Goal: Information Seeking & Learning: Learn about a topic

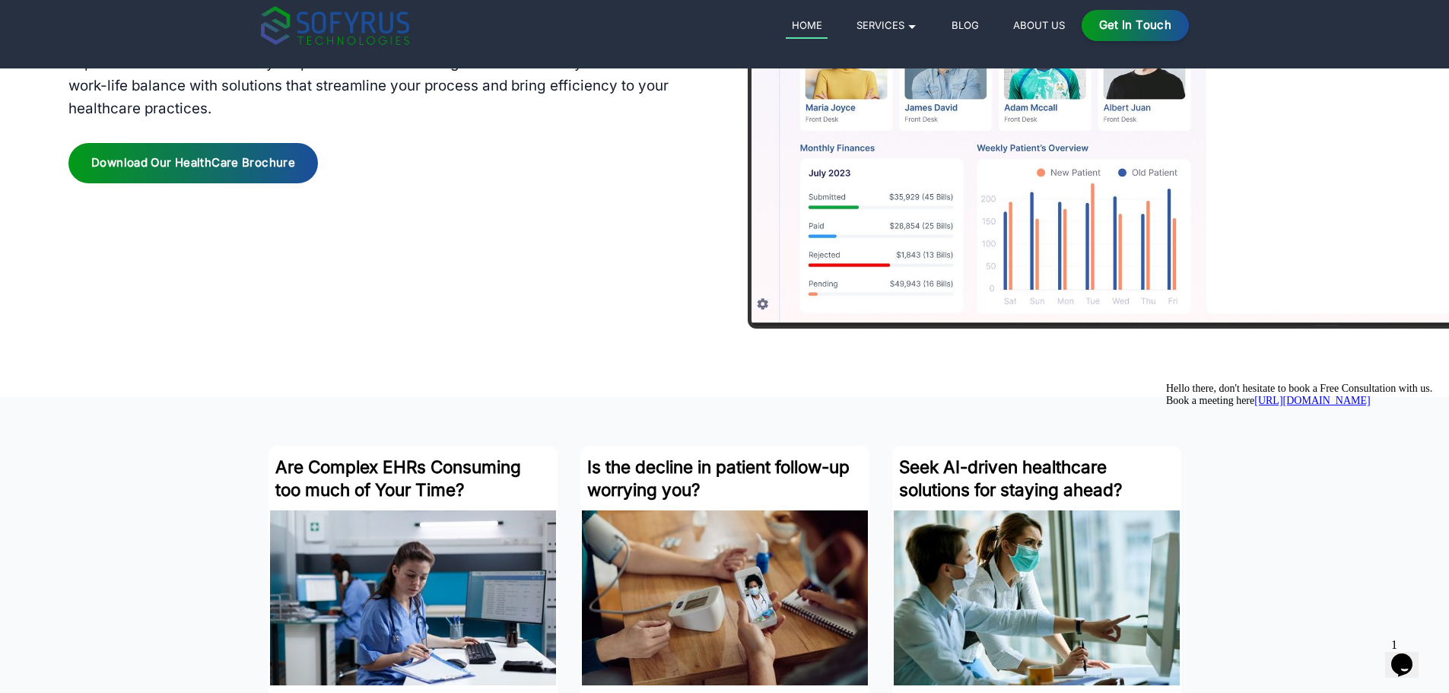
scroll to position [1597, 0]
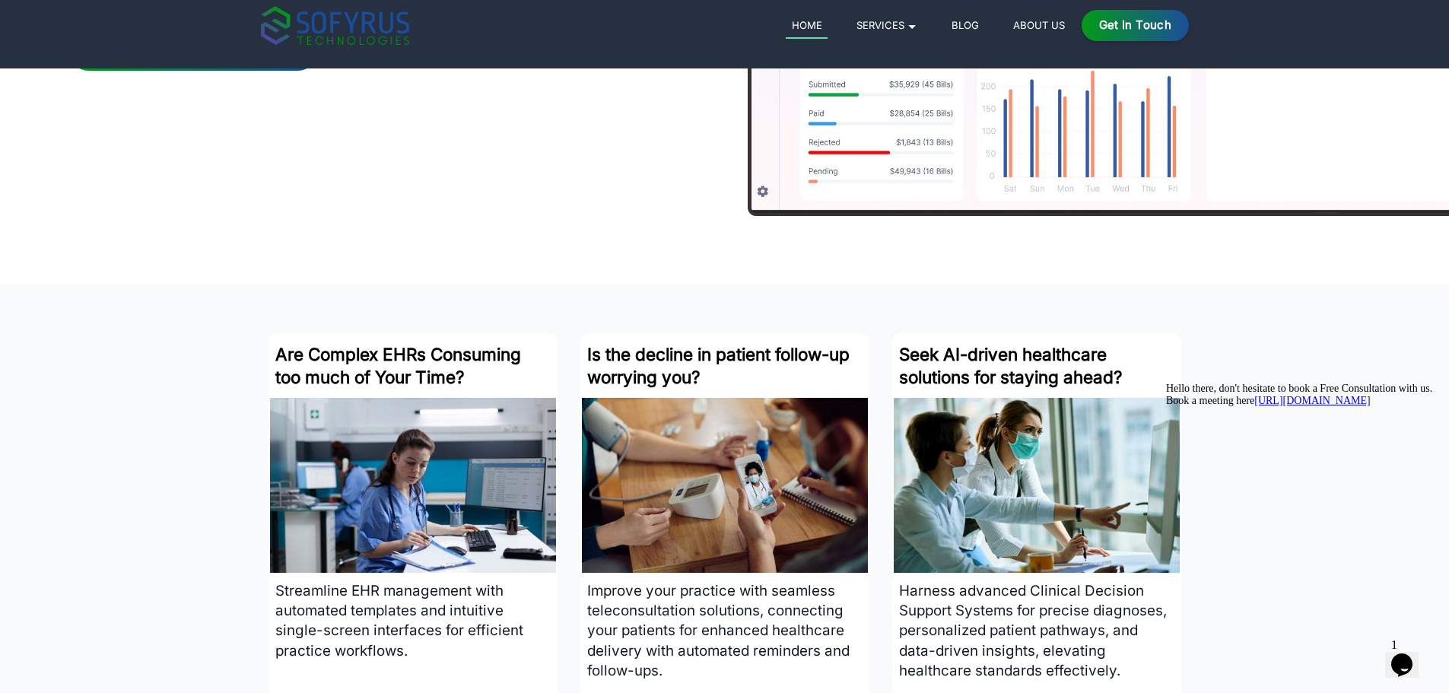
click at [1166, 383] on icon "Chat attention grabber" at bounding box center [1166, 383] width 0 height 0
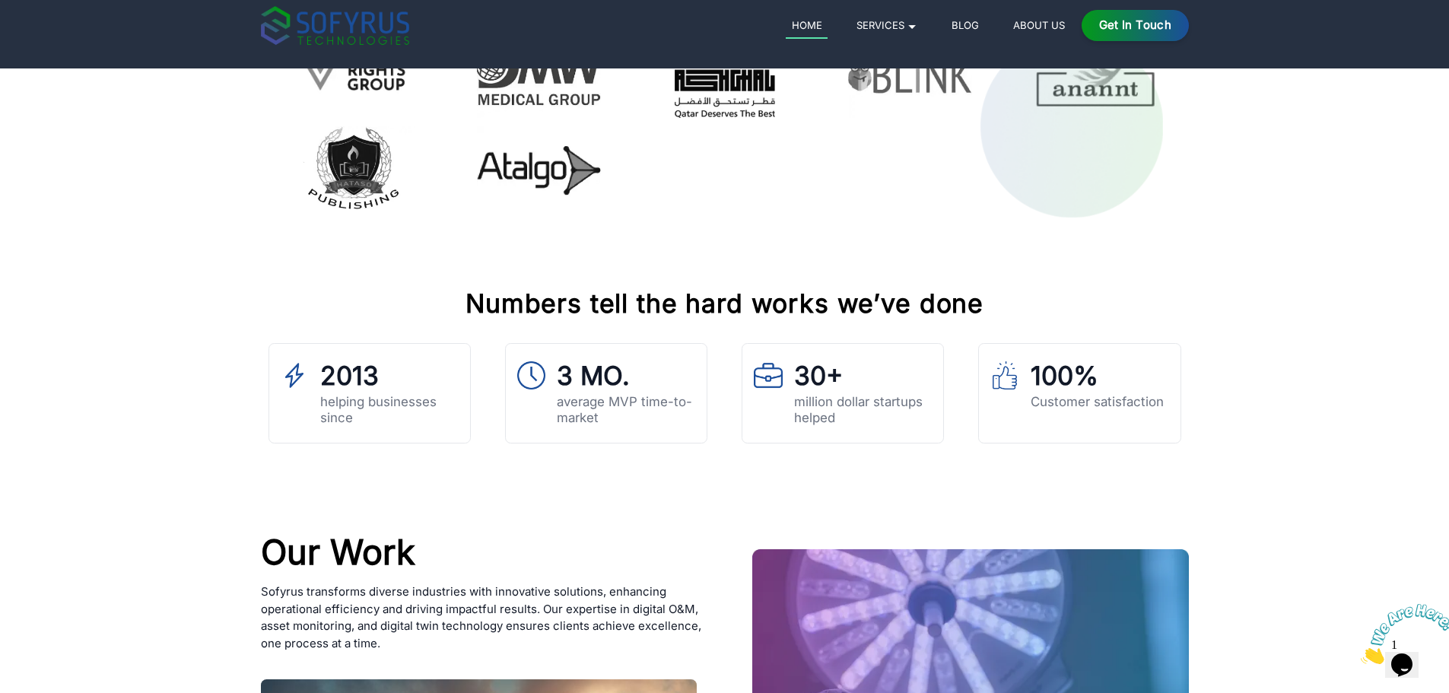
scroll to position [5095, 0]
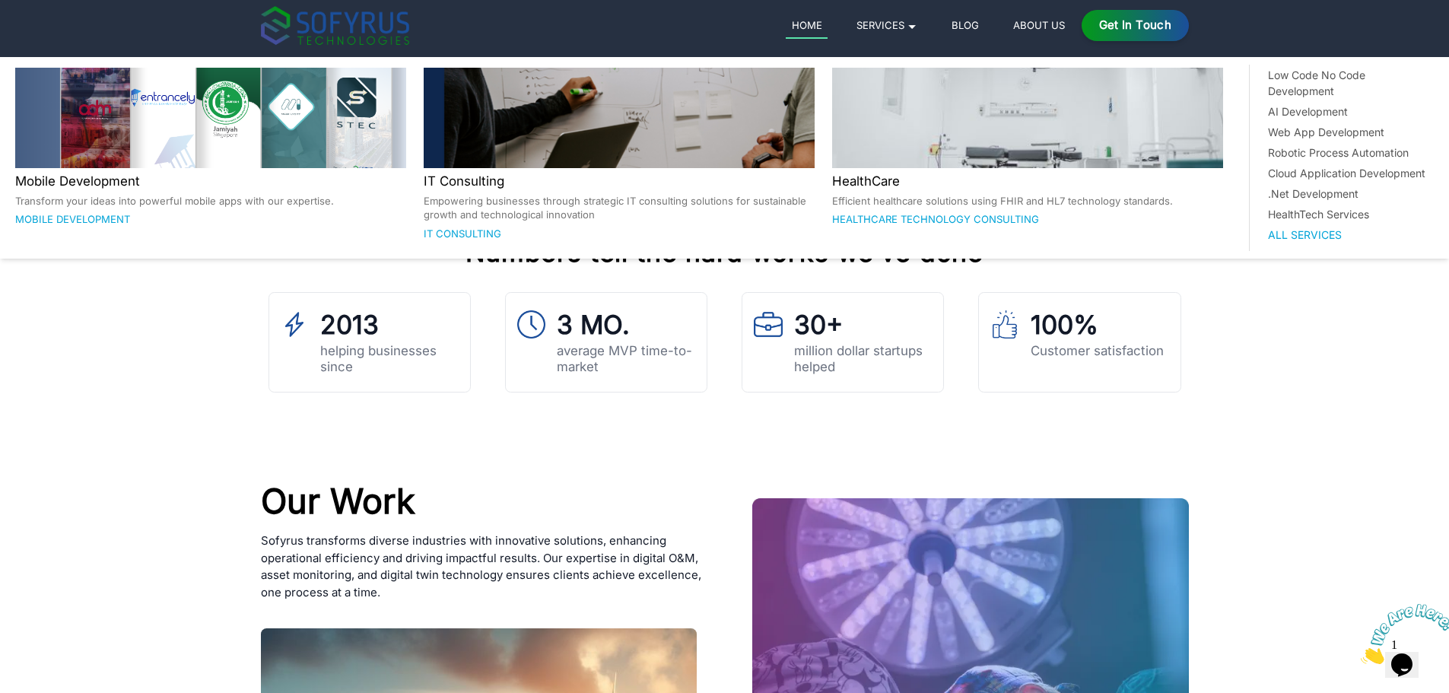
click at [901, 17] on link "Services 🞃" at bounding box center [886, 25] width 72 height 18
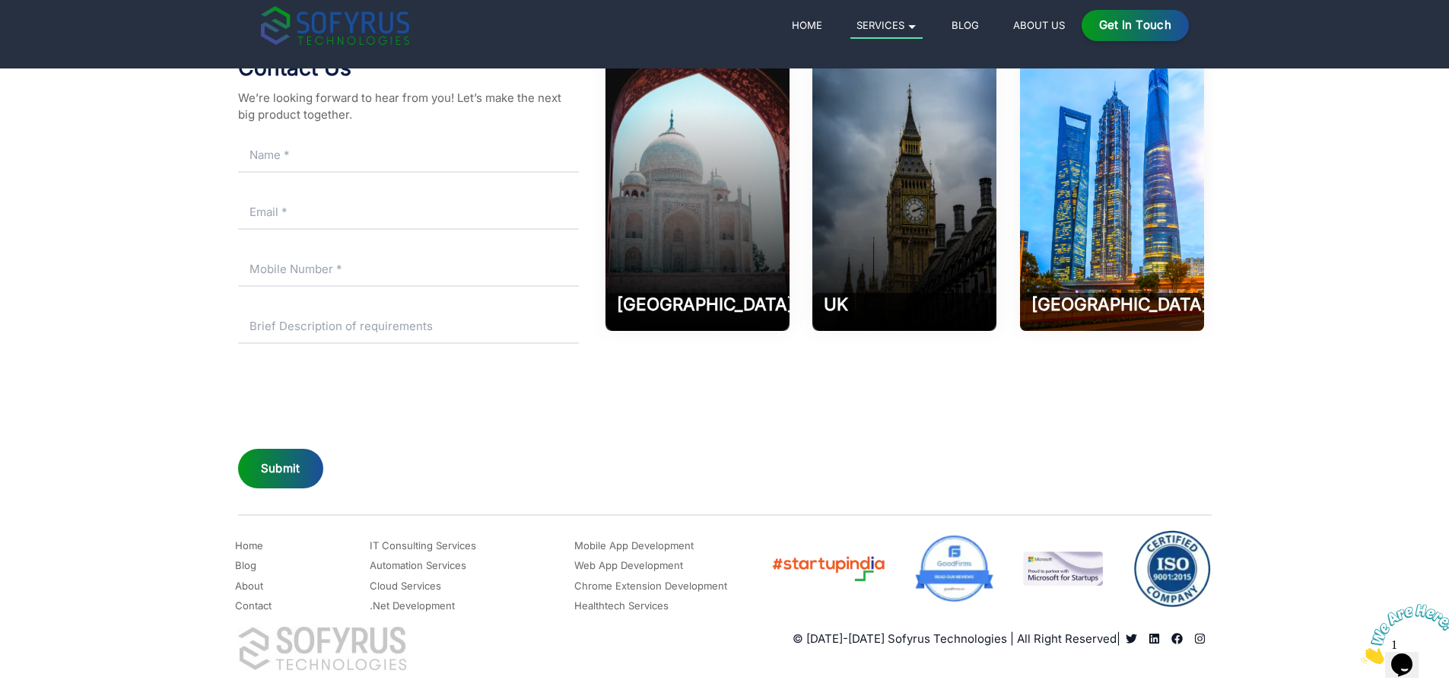
scroll to position [4941, 0]
click at [944, 465] on div "India B3, HK Compound, NH 509, Sikandarpur, Chherat, Uttar Pradesh 202002 Phone…" at bounding box center [904, 274] width 613 height 436
click at [967, 28] on link "Blog" at bounding box center [964, 25] width 39 height 18
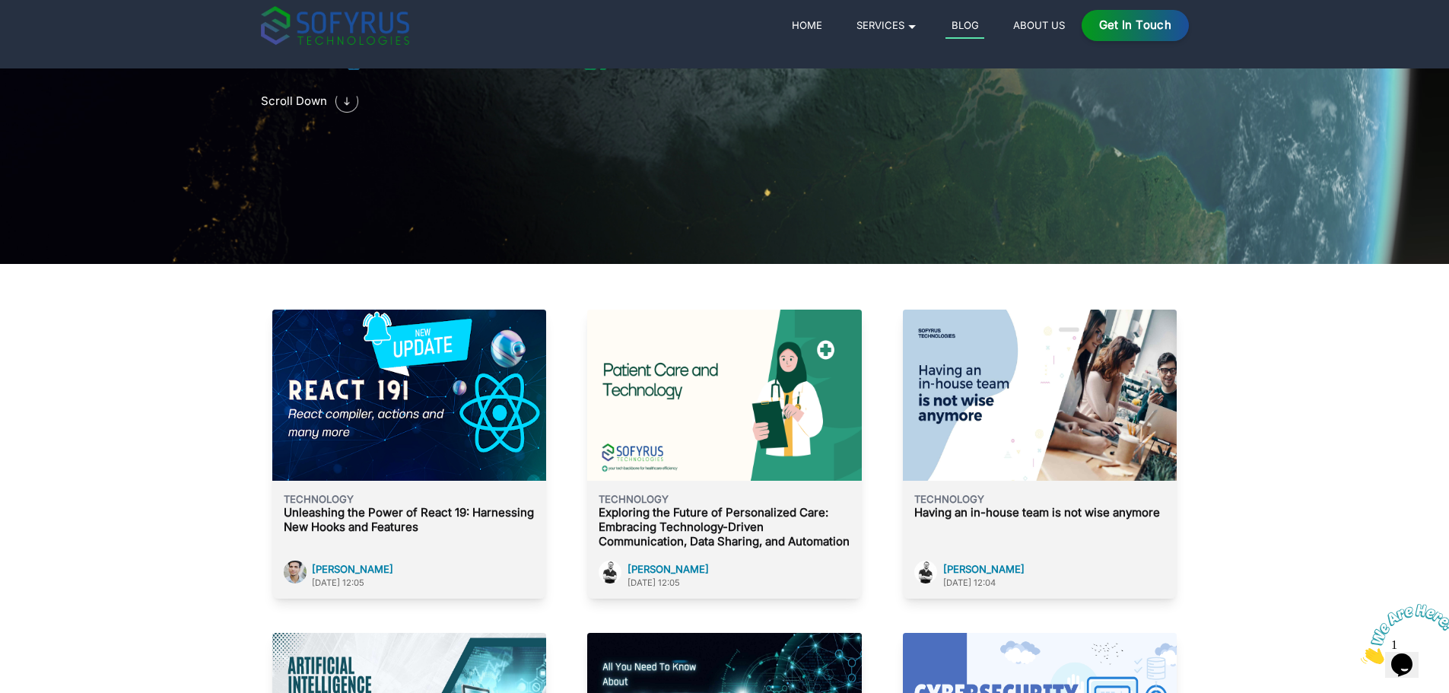
scroll to position [380, 0]
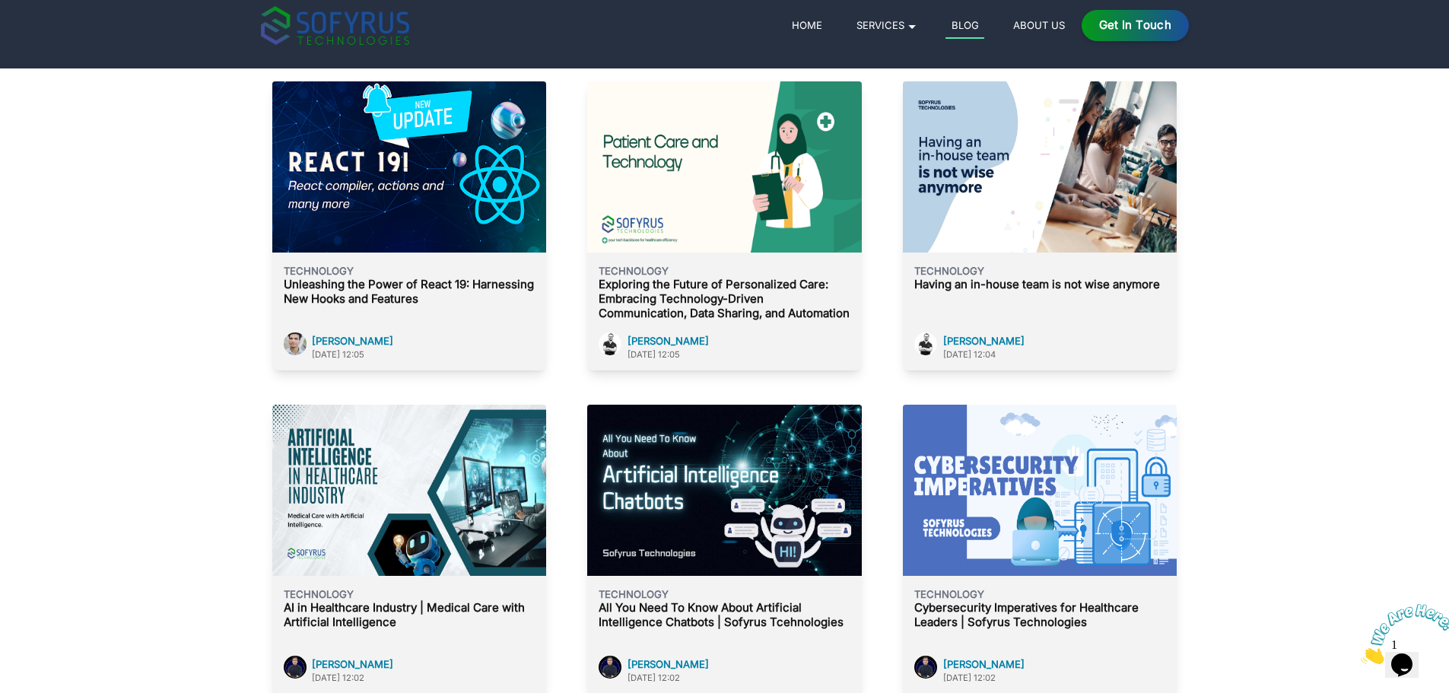
click at [421, 288] on p "Unleashing the Power of React 19: Harnessing New Hooks and Features" at bounding box center [409, 292] width 251 height 29
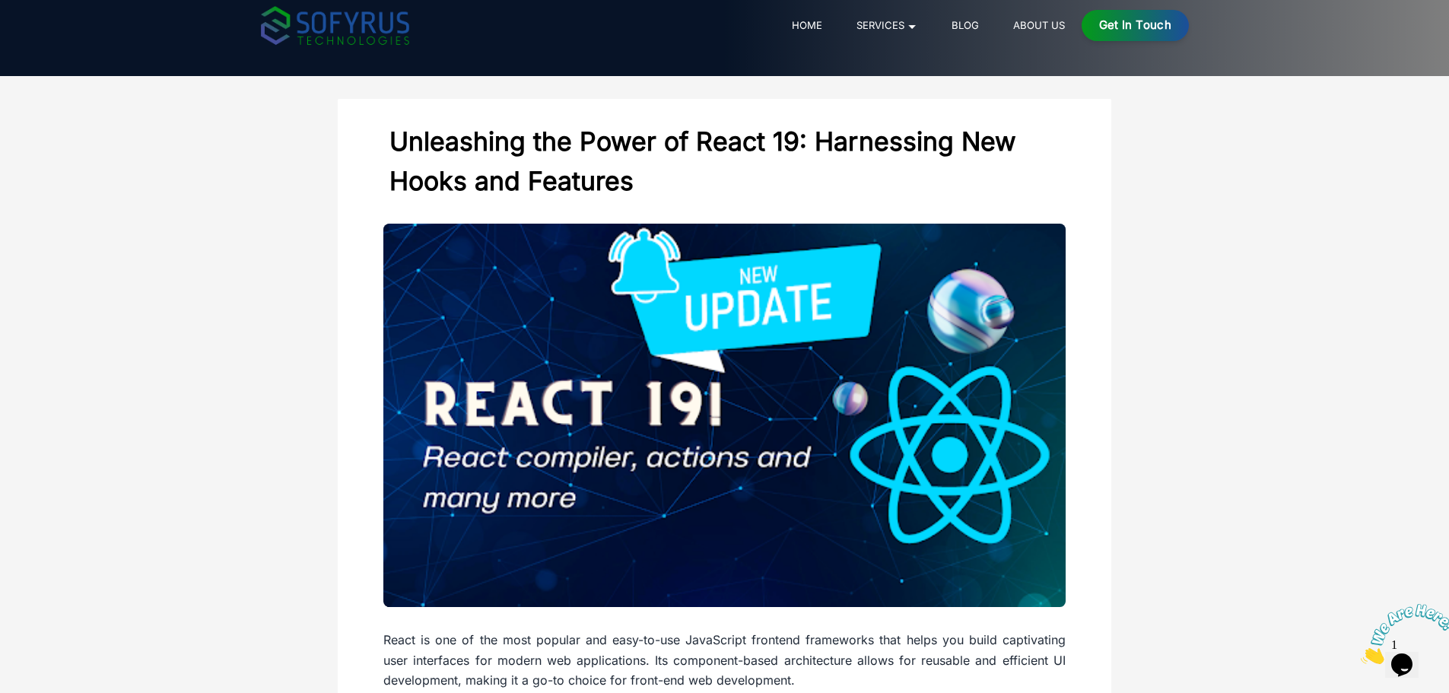
scroll to position [380, 0]
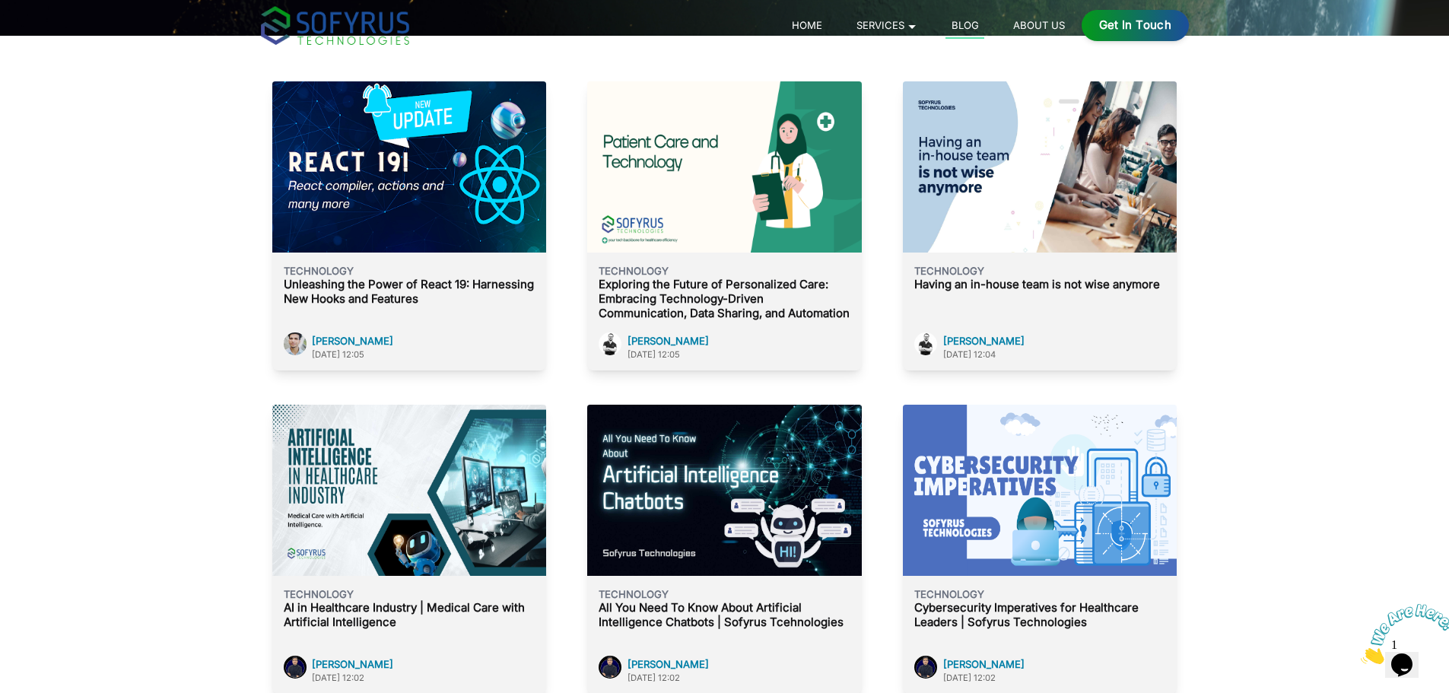
click at [460, 248] on img at bounding box center [409, 166] width 274 height 171
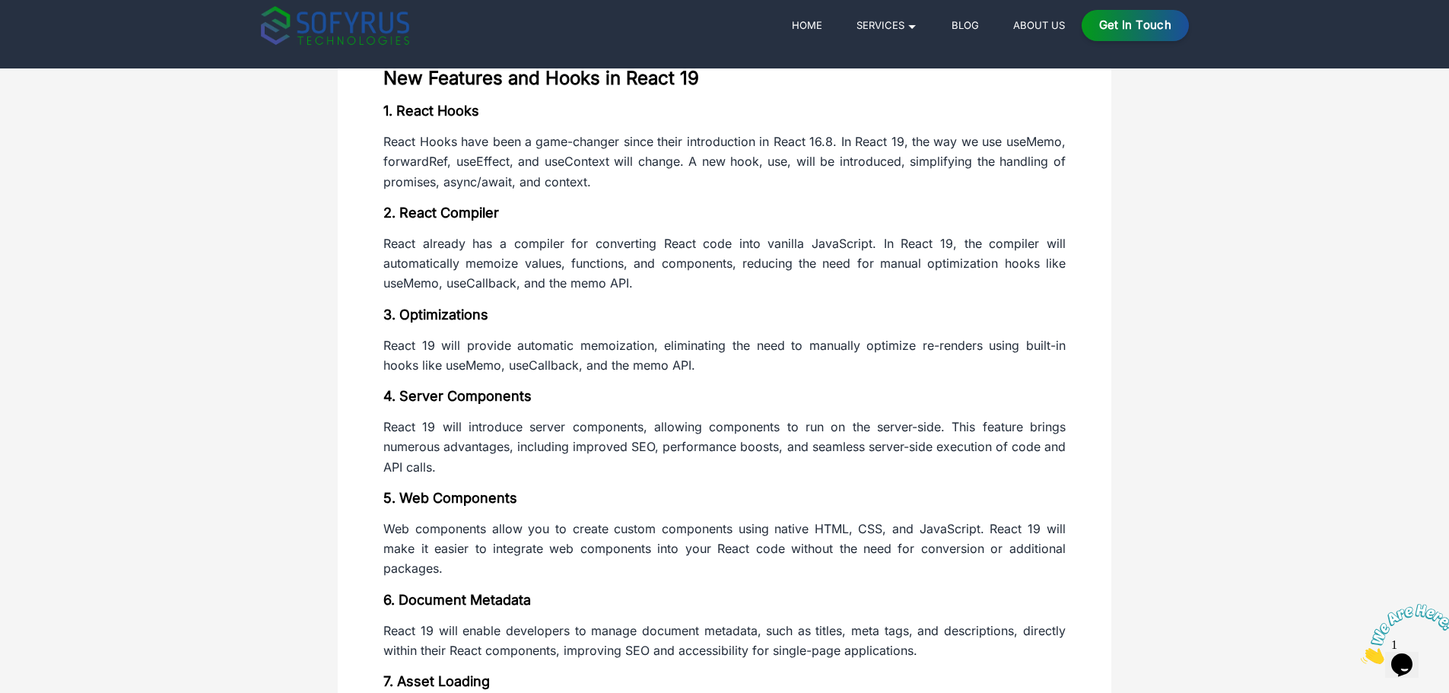
scroll to position [684, 0]
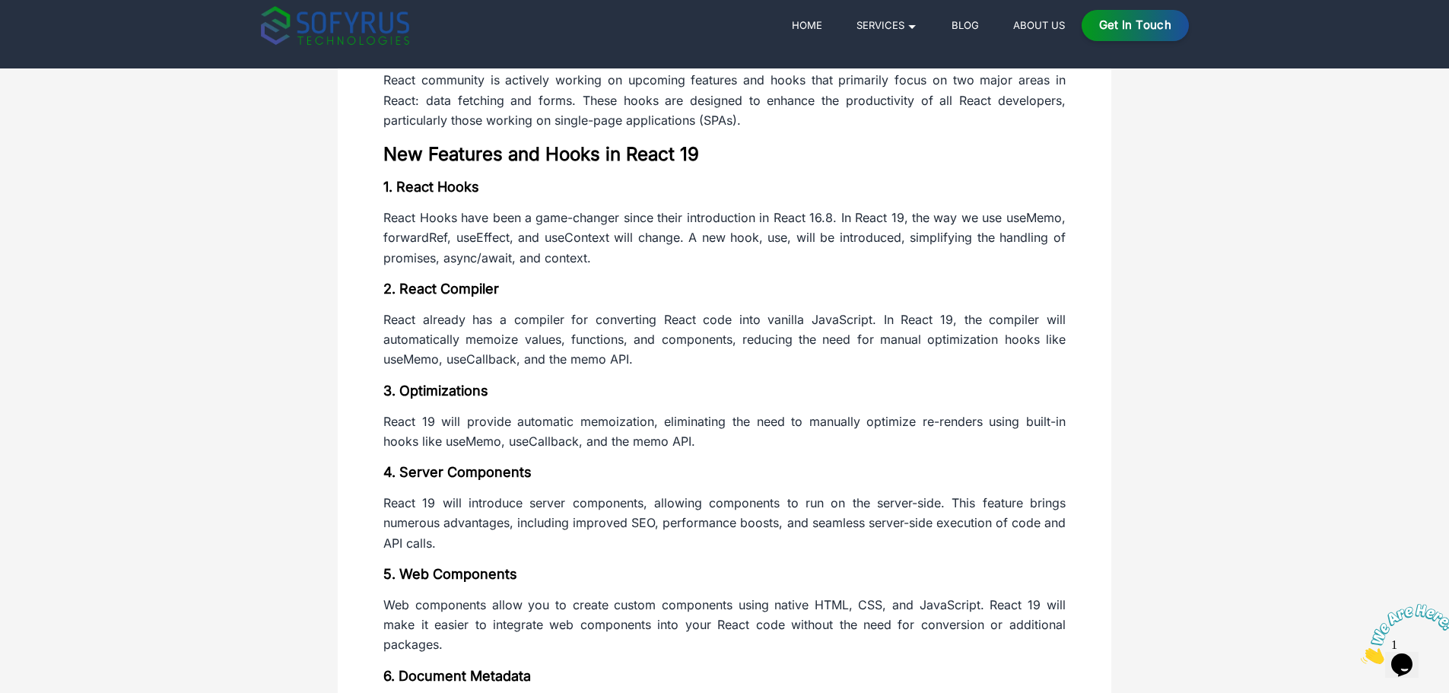
click at [645, 436] on p "React 19 will provide automatic memoization, eliminating the need to manually o…" at bounding box center [724, 431] width 682 height 40
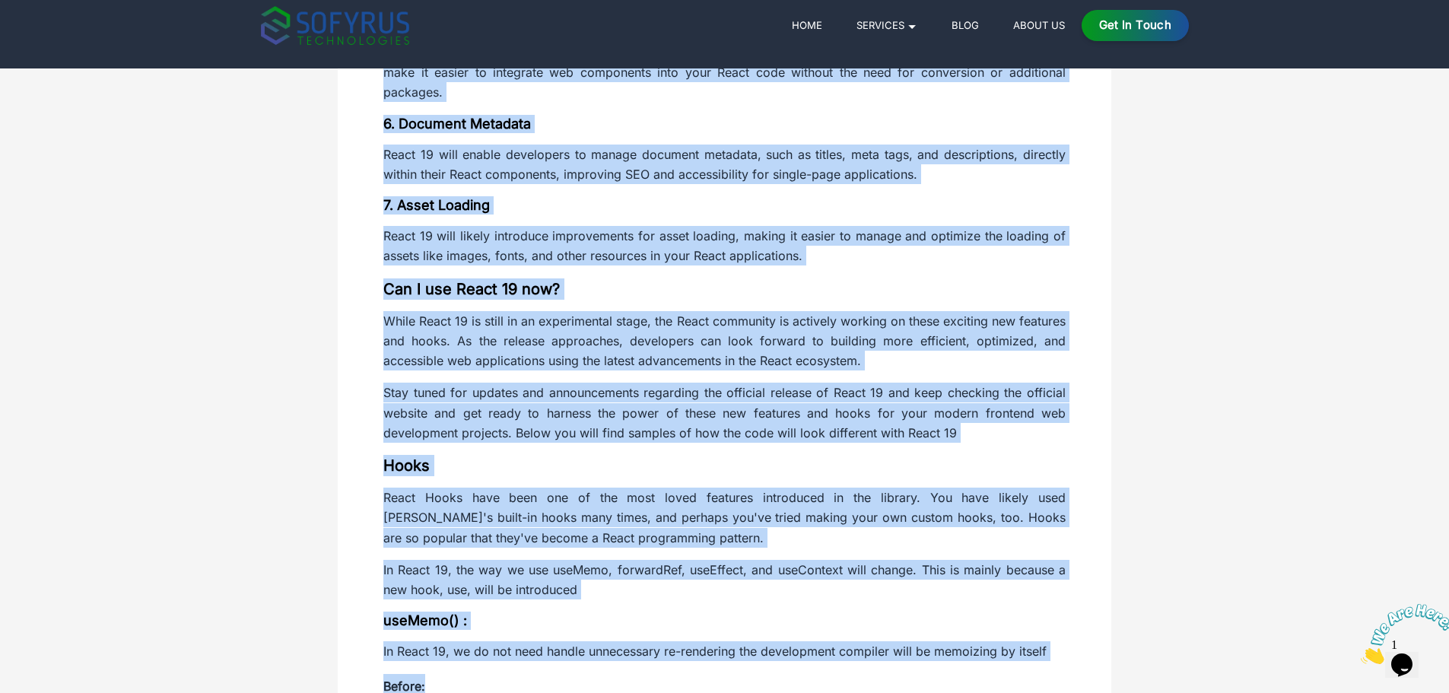
scroll to position [1445, 0]
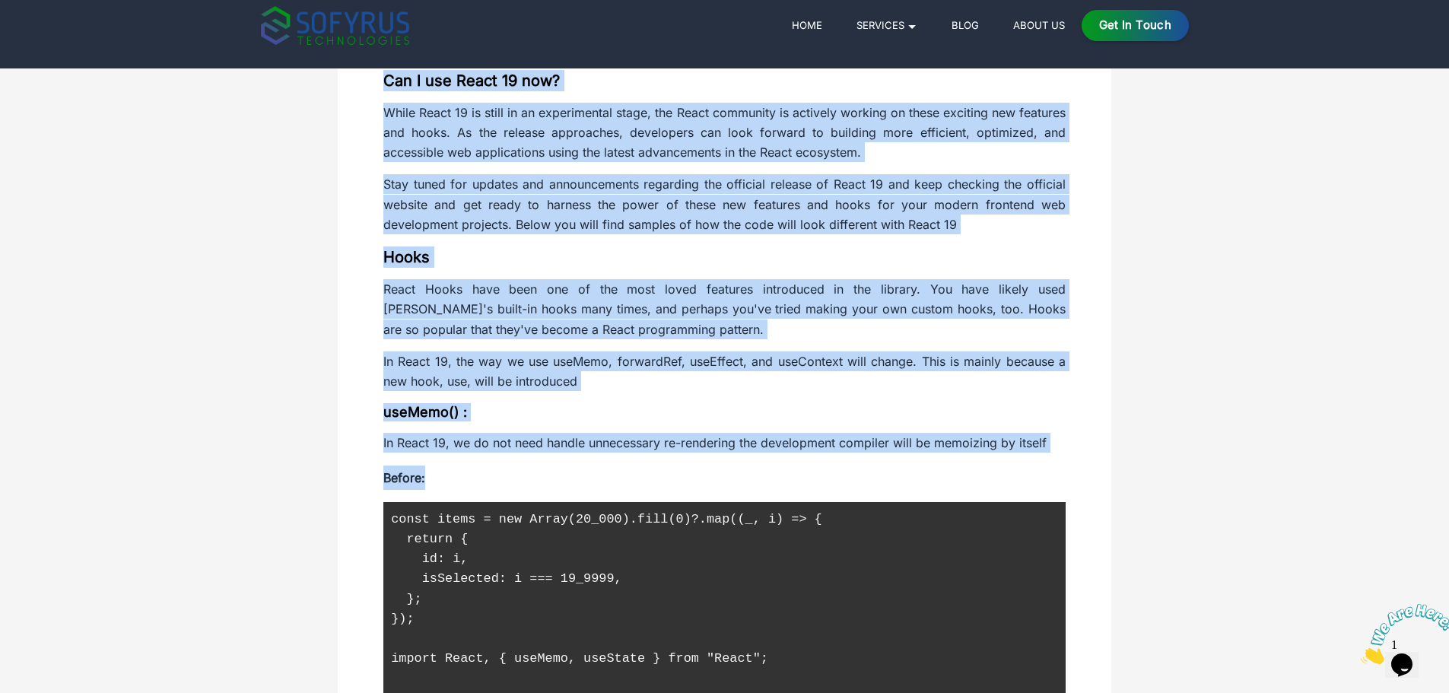
drag, startPoint x: 373, startPoint y: 415, endPoint x: 614, endPoint y: 451, distance: 243.7
copy div "React is one of the most popular and easy-to-use JavaScript frontend frameworks…"
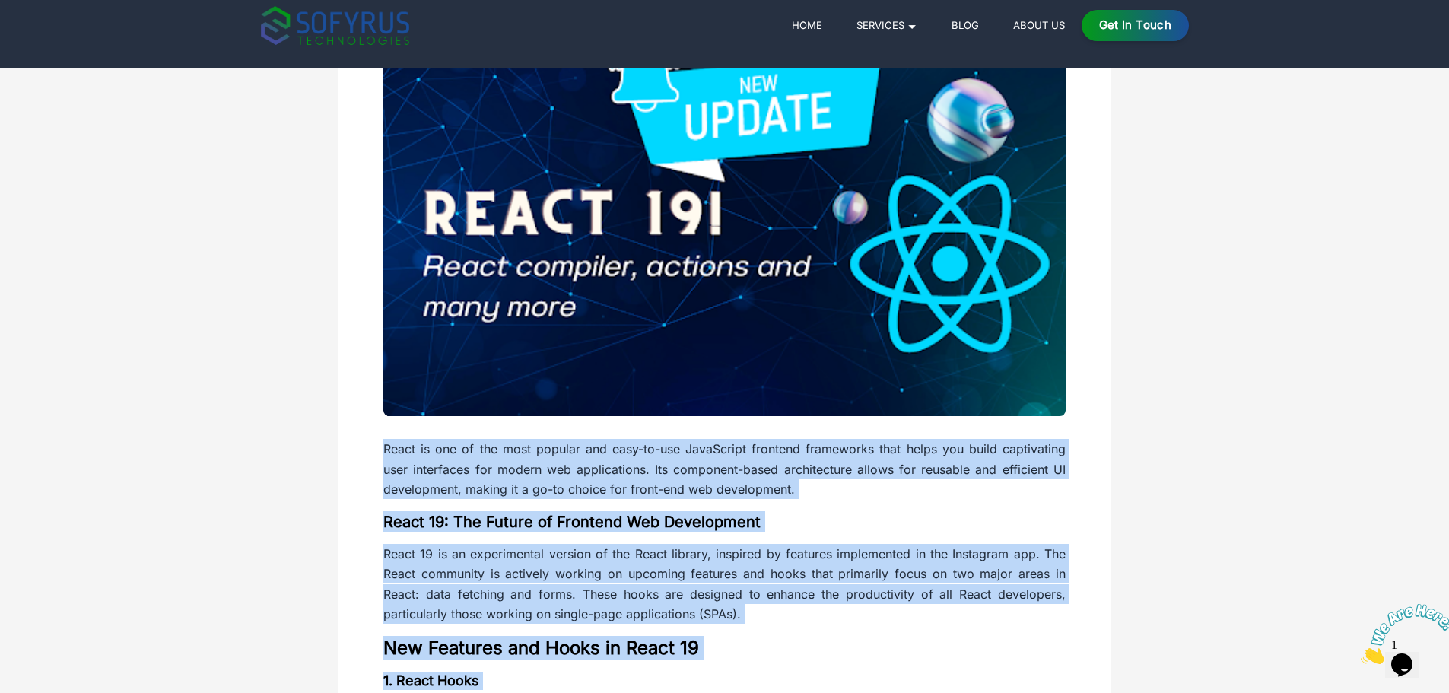
scroll to position [0, 0]
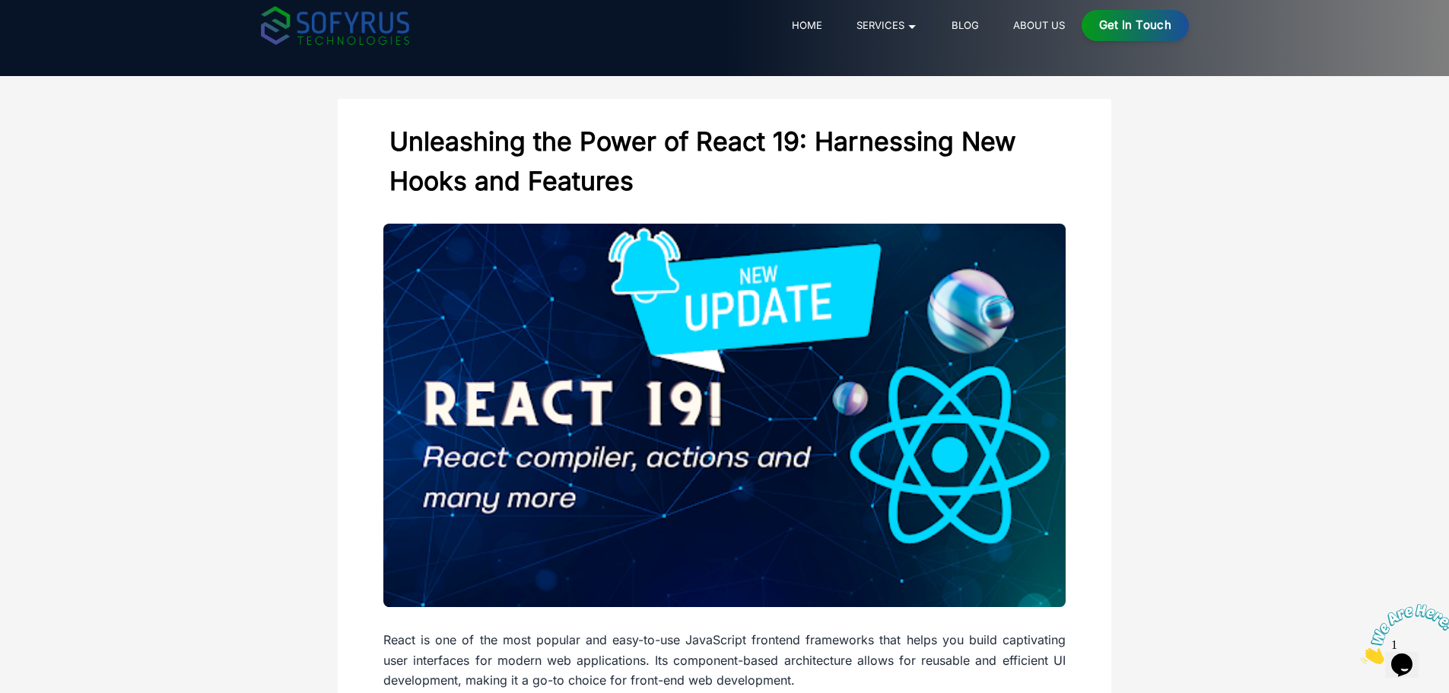
click at [804, 28] on link "Home" at bounding box center [807, 25] width 42 height 18
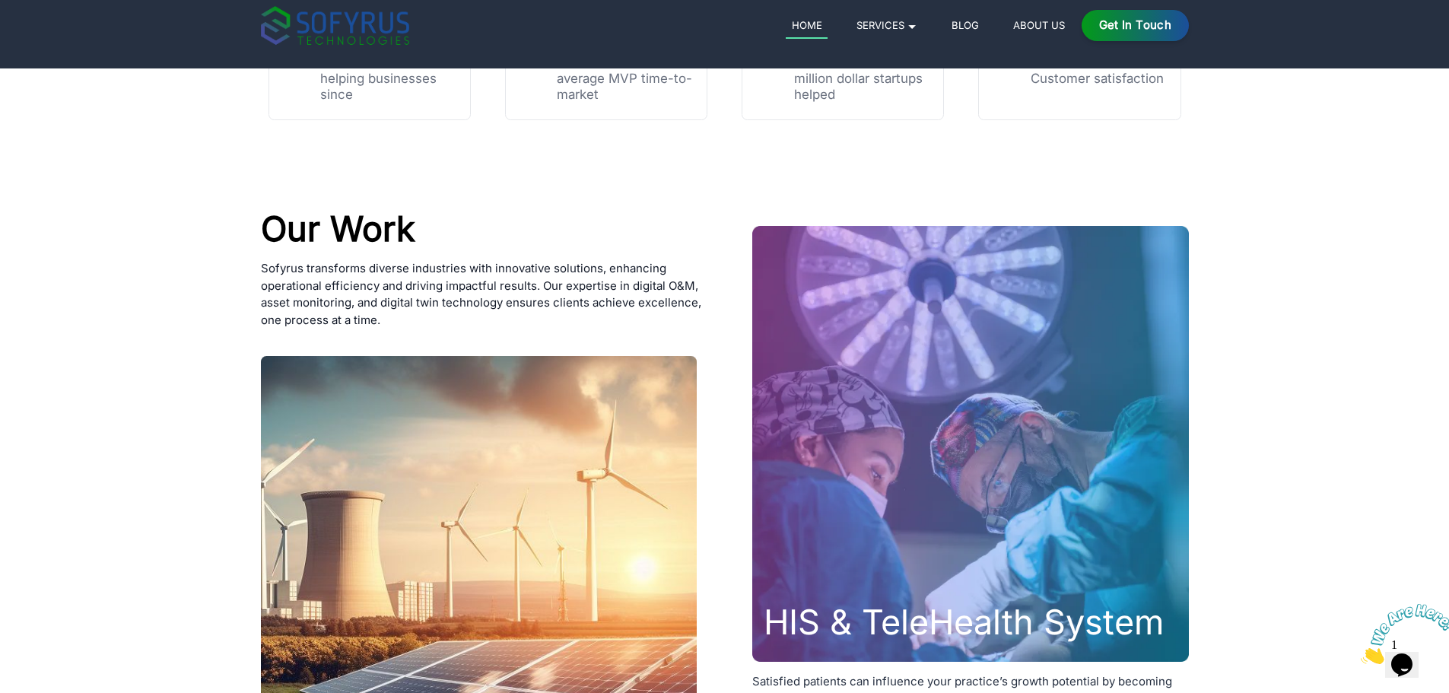
scroll to position [7577, 0]
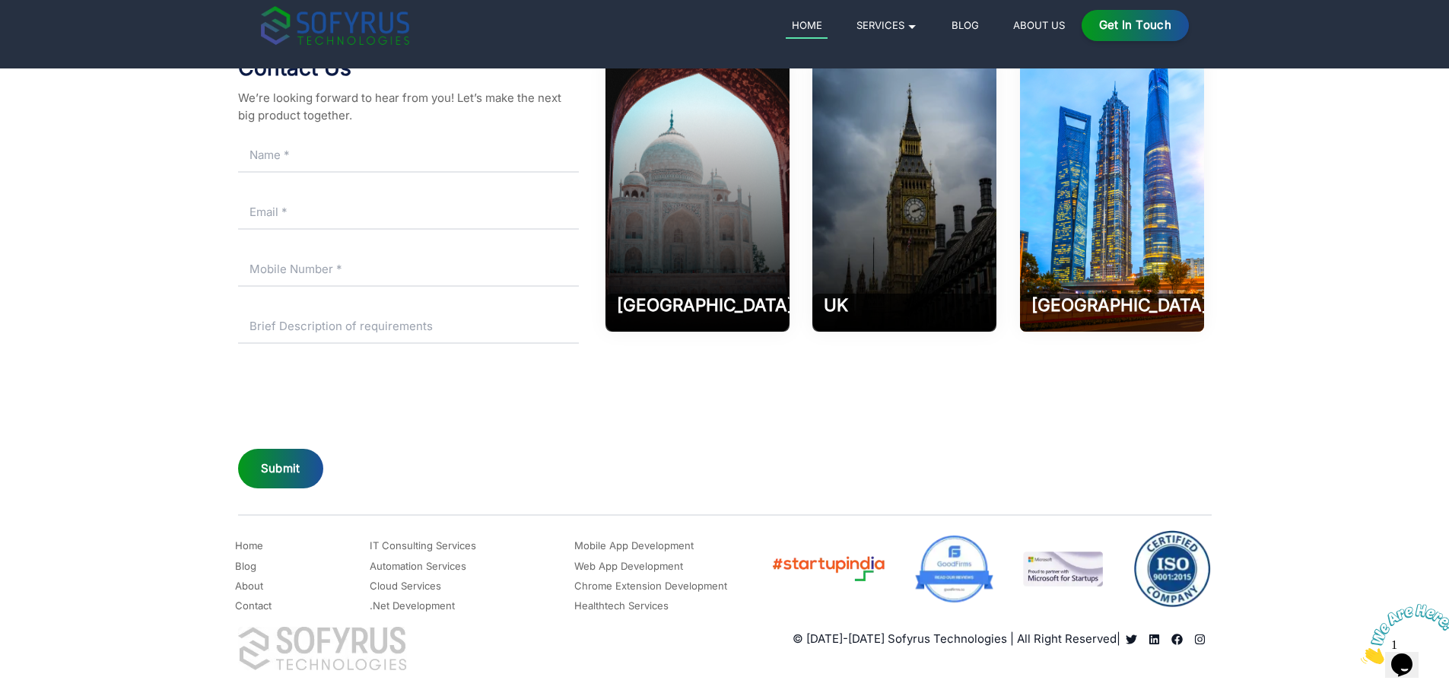
click at [1198, 636] on icon "Sofyrus technologies development company in aligarh" at bounding box center [1199, 638] width 11 height 11
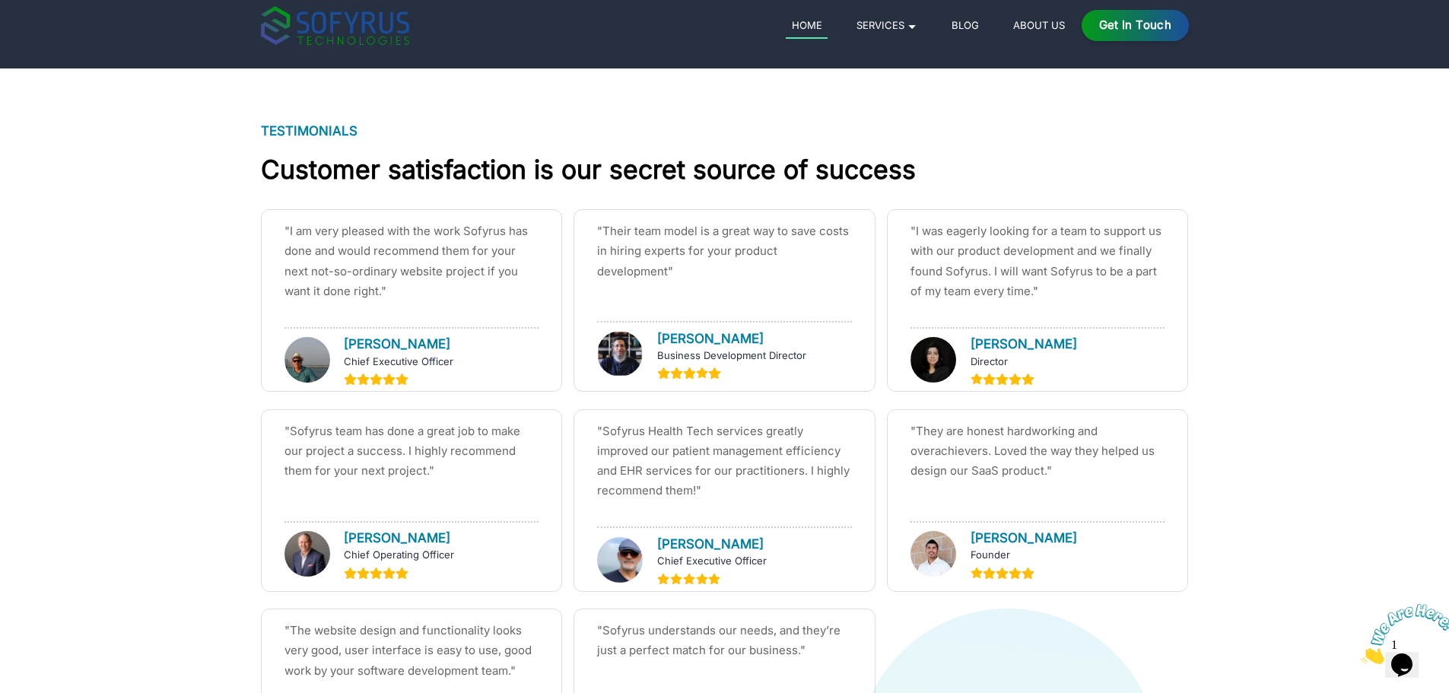
scroll to position [6436, 0]
